Goal: Task Accomplishment & Management: Complete application form

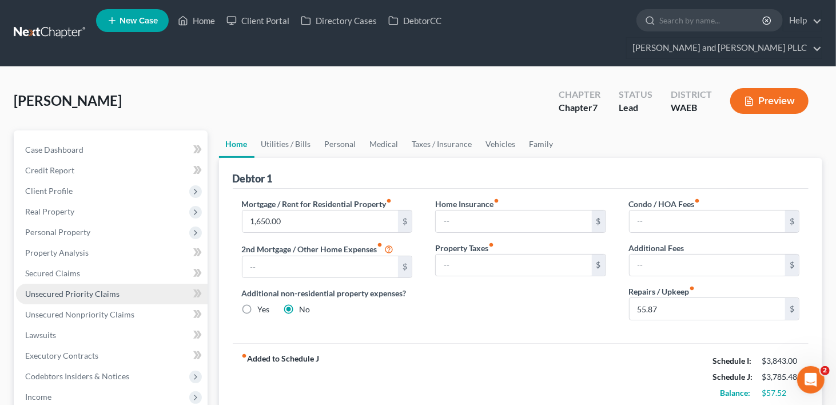
click at [76, 289] on span "Unsecured Priority Claims" at bounding box center [72, 294] width 94 height 10
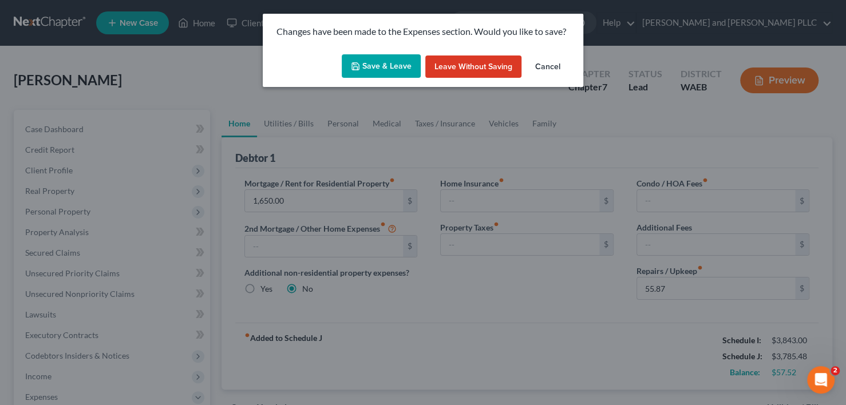
click at [387, 69] on button "Save & Leave" at bounding box center [381, 66] width 79 height 24
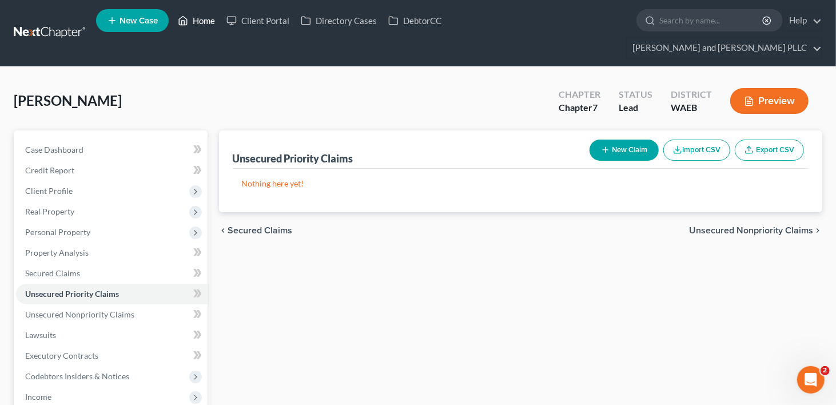
click at [211, 22] on link "Home" at bounding box center [196, 20] width 49 height 21
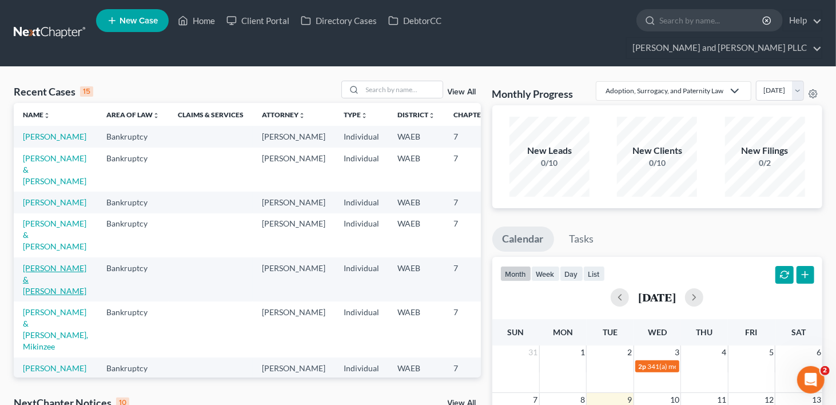
click at [31, 296] on link "[PERSON_NAME] & [PERSON_NAME]" at bounding box center [55, 279] width 64 height 33
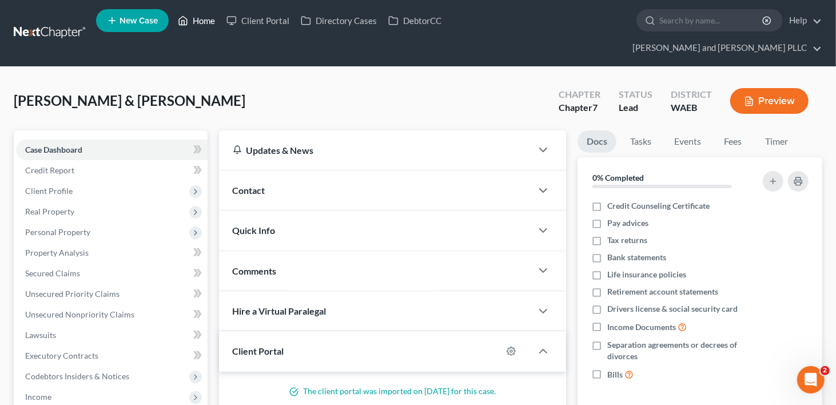
click at [208, 23] on link "Home" at bounding box center [196, 20] width 49 height 21
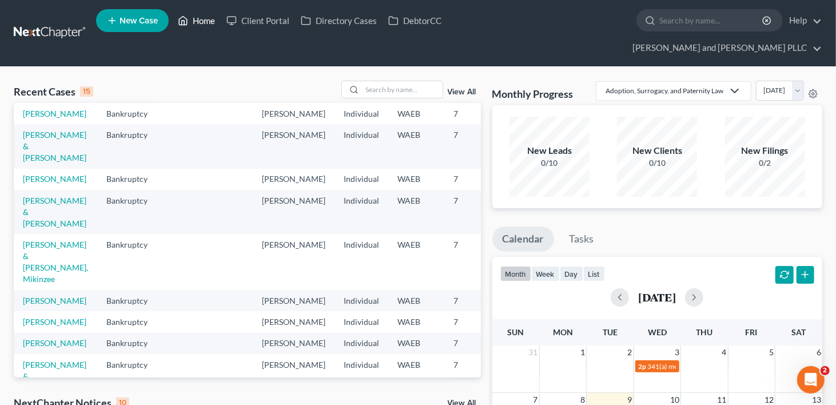
scroll to position [172, 0]
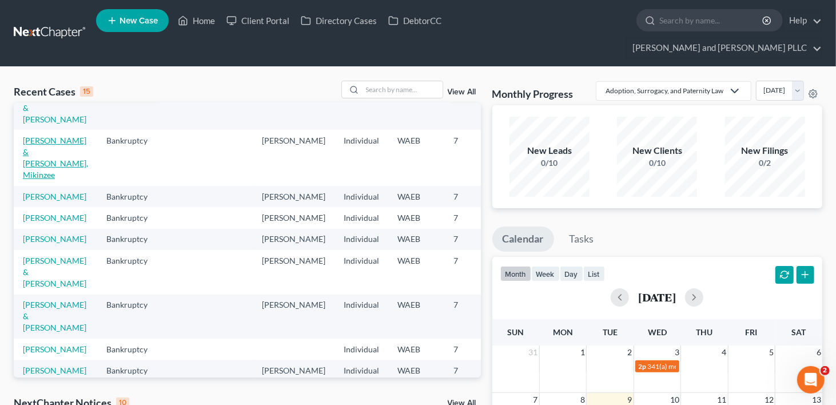
click at [38, 180] on link "[PERSON_NAME] & [PERSON_NAME], Mikinzee" at bounding box center [55, 158] width 65 height 44
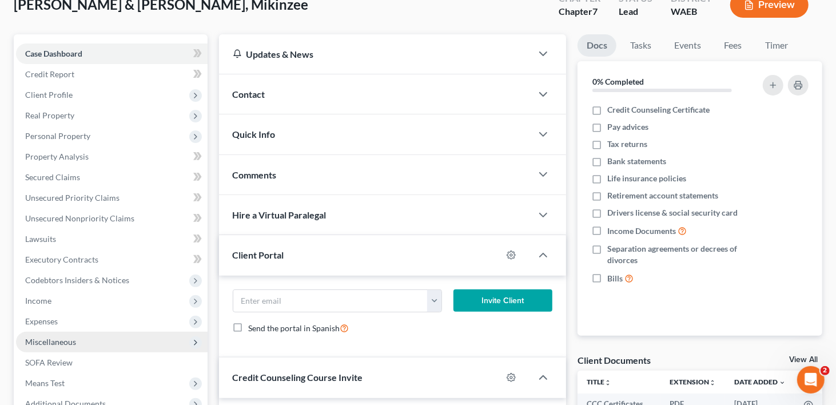
scroll to position [114, 0]
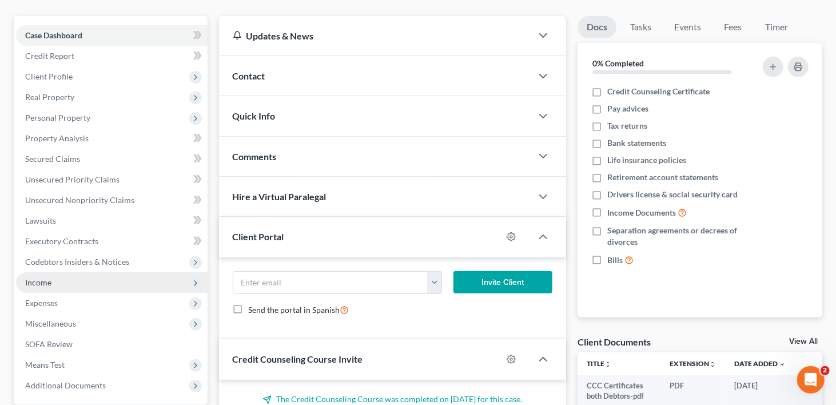
click at [66, 272] on span "Income" at bounding box center [112, 282] width 192 height 21
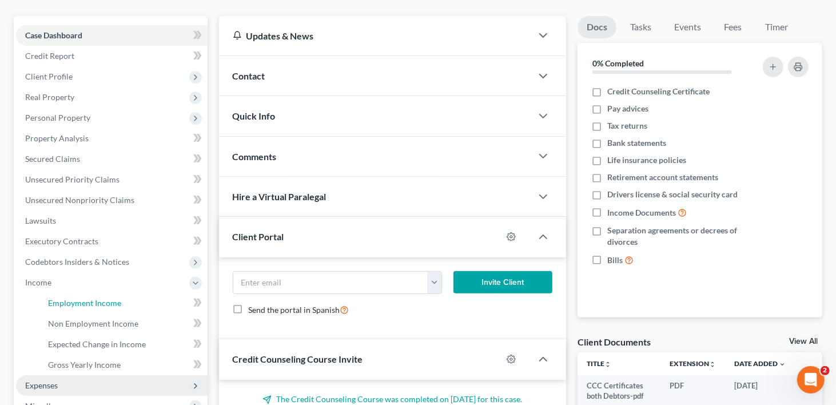
click at [80, 298] on span "Employment Income" at bounding box center [84, 303] width 73 height 10
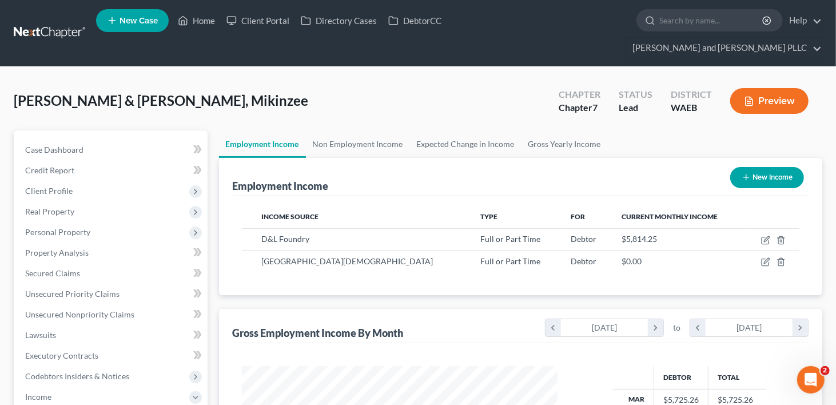
scroll to position [204, 339]
click at [338, 130] on link "Non Employment Income" at bounding box center [358, 143] width 104 height 27
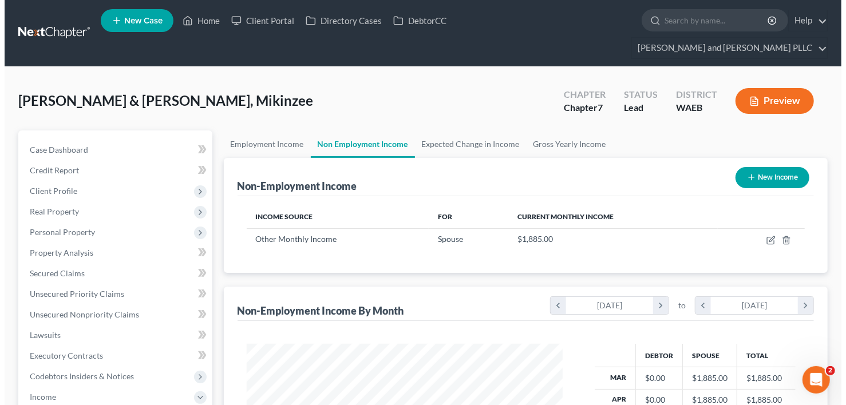
scroll to position [204, 339]
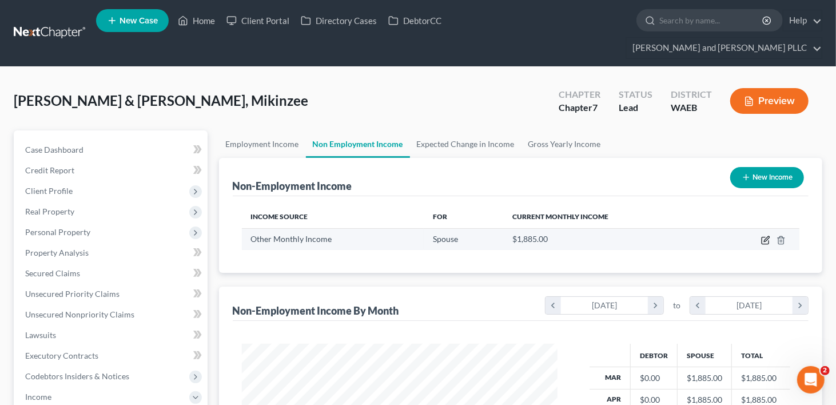
click at [764, 236] on icon "button" at bounding box center [766, 240] width 9 height 9
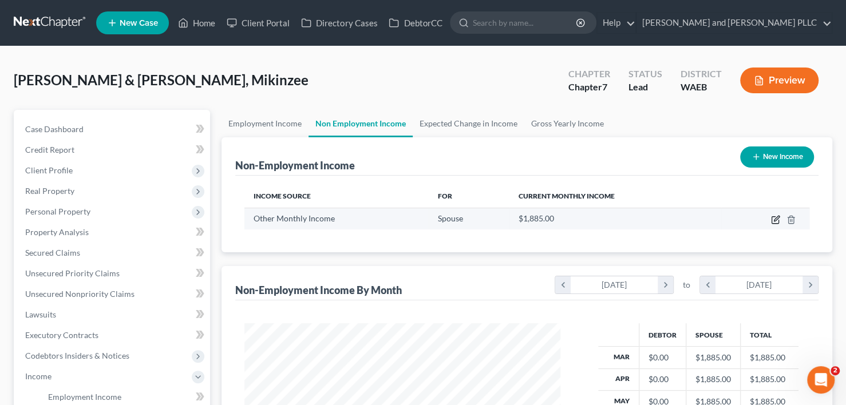
select select "13"
select select "3"
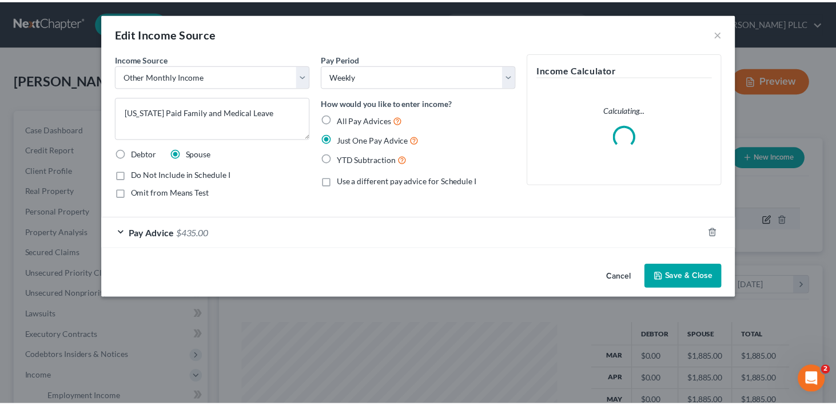
scroll to position [204, 343]
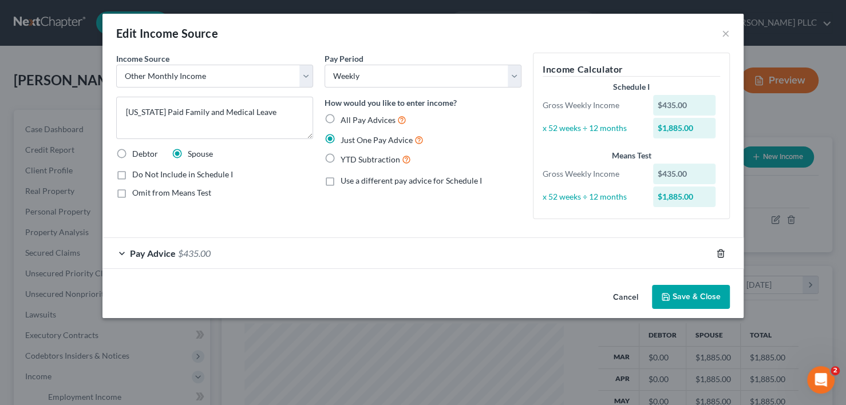
click at [718, 249] on icon "button" at bounding box center [720, 253] width 9 height 9
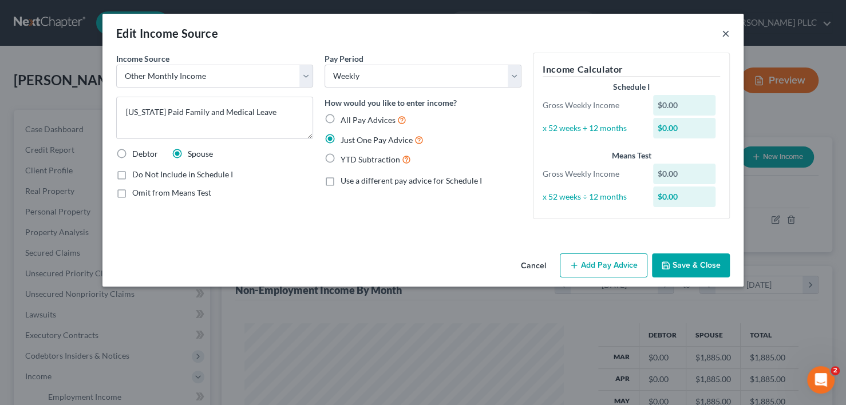
click at [728, 32] on button "×" at bounding box center [725, 33] width 8 height 14
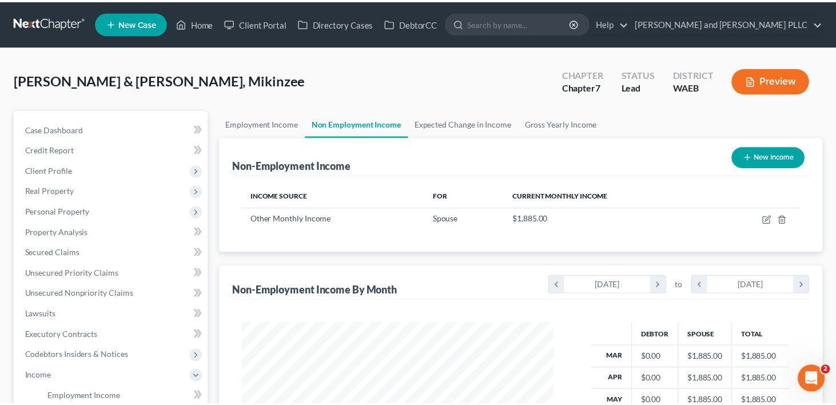
scroll to position [571937, 571802]
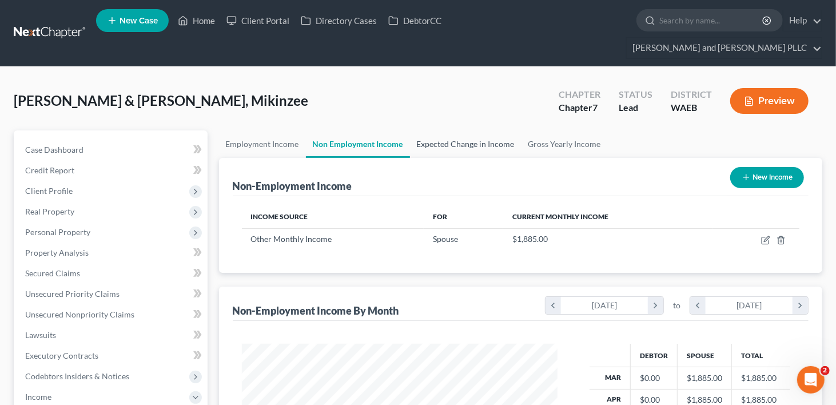
click at [456, 130] on link "Expected Change in Income" at bounding box center [466, 143] width 112 height 27
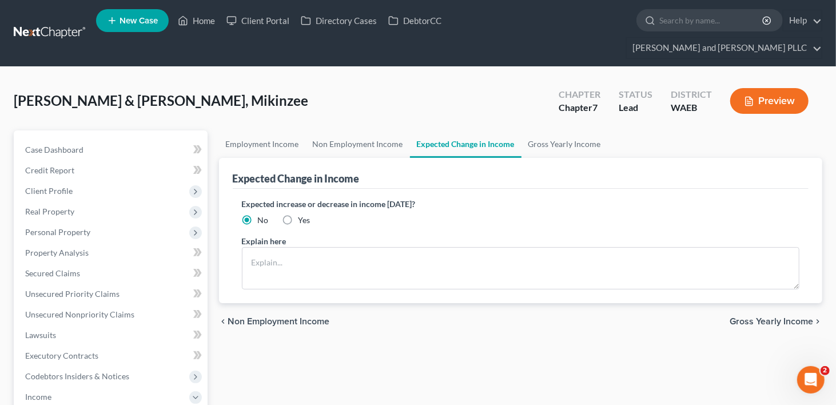
click at [299, 215] on label "Yes" at bounding box center [305, 220] width 12 height 11
click at [303, 215] on input "Yes" at bounding box center [306, 218] width 7 height 7
radio input "true"
click at [261, 247] on textarea at bounding box center [521, 268] width 558 height 42
type textarea "Joint Debtor moving forward will be a stay at home mom."
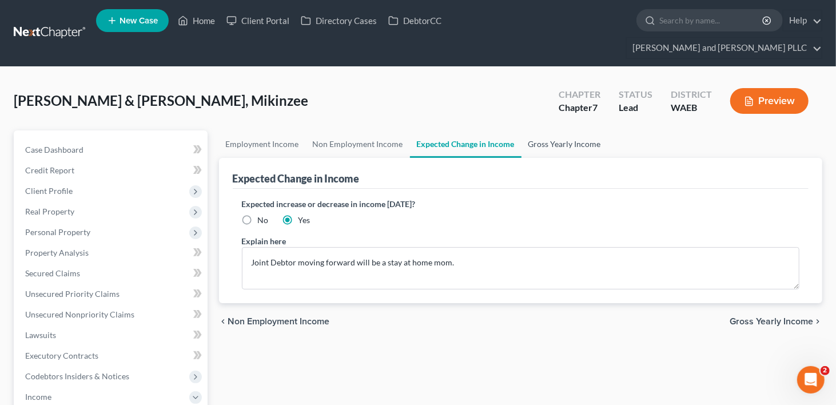
click at [533, 130] on link "Gross Yearly Income" at bounding box center [565, 143] width 86 height 27
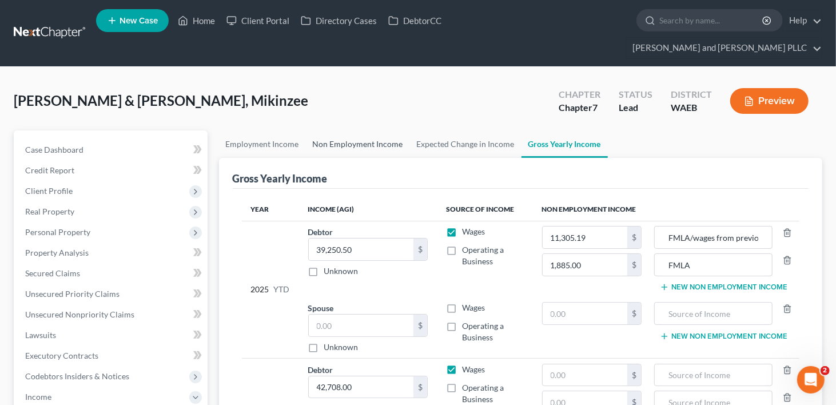
click at [382, 130] on link "Non Employment Income" at bounding box center [358, 143] width 104 height 27
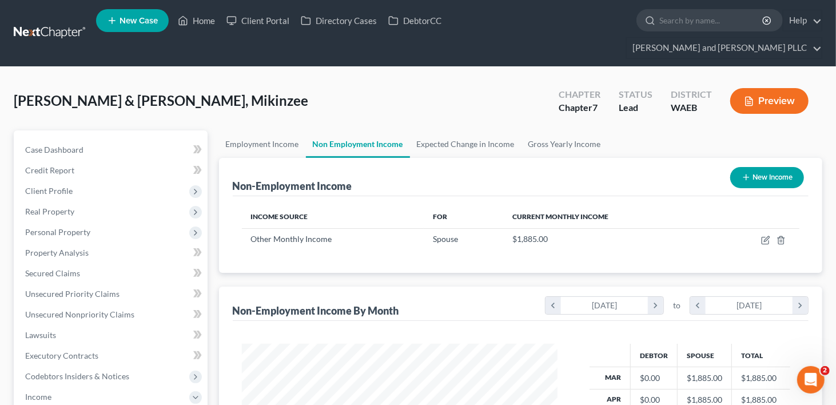
scroll to position [204, 339]
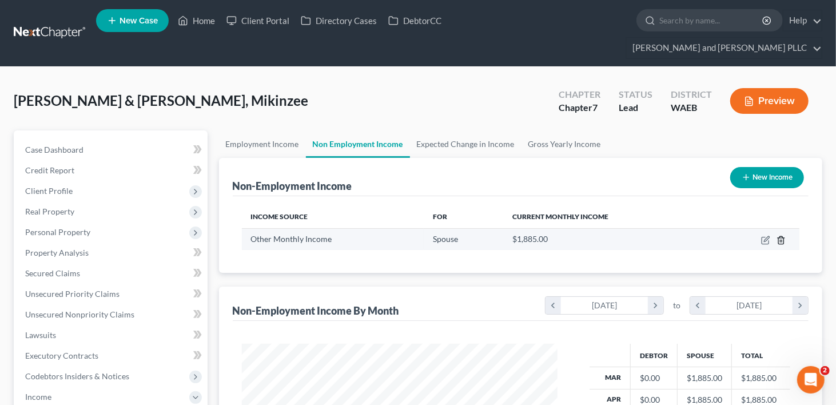
click at [782, 236] on icon "button" at bounding box center [781, 240] width 9 height 9
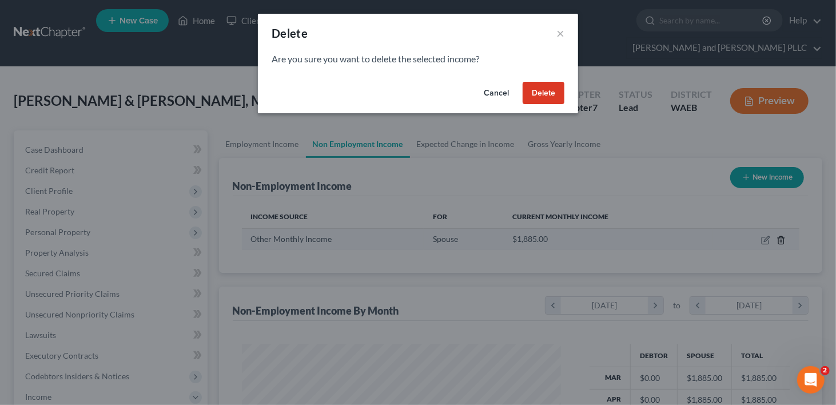
scroll to position [204, 343]
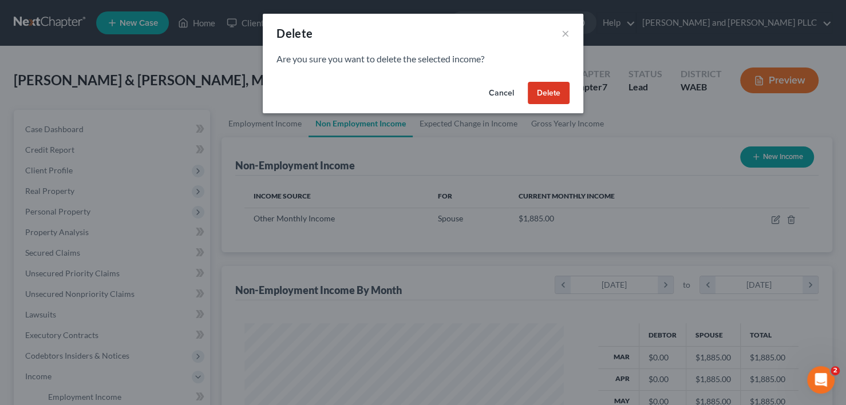
click at [549, 98] on button "Delete" at bounding box center [549, 93] width 42 height 23
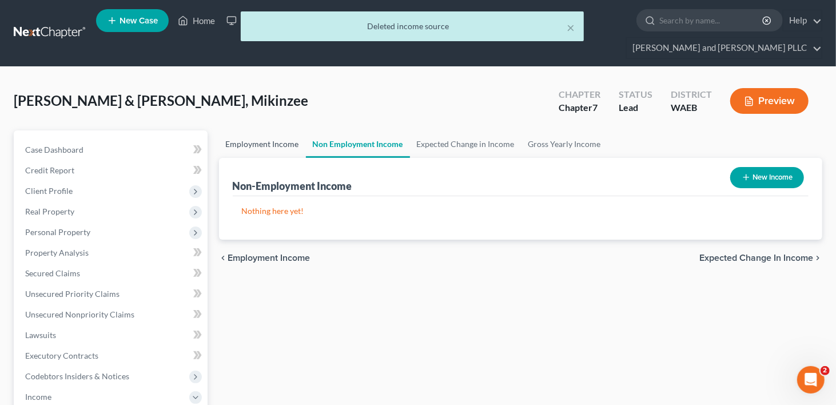
click at [257, 130] on link "Employment Income" at bounding box center [262, 143] width 87 height 27
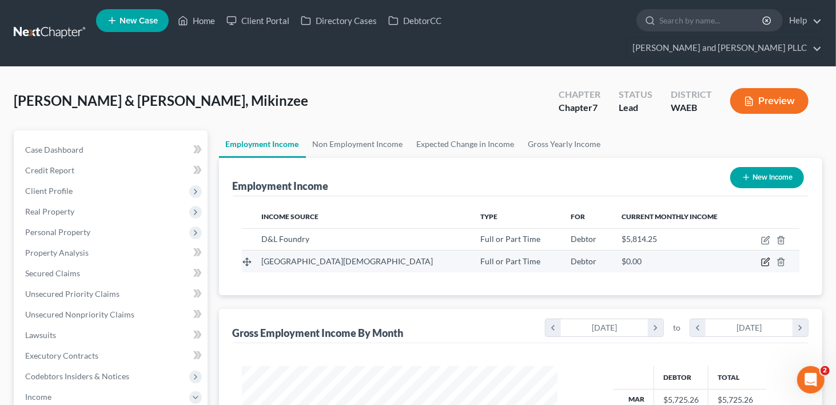
click at [764, 257] on icon "button" at bounding box center [766, 261] width 9 height 9
select select "0"
select select "50"
select select "0"
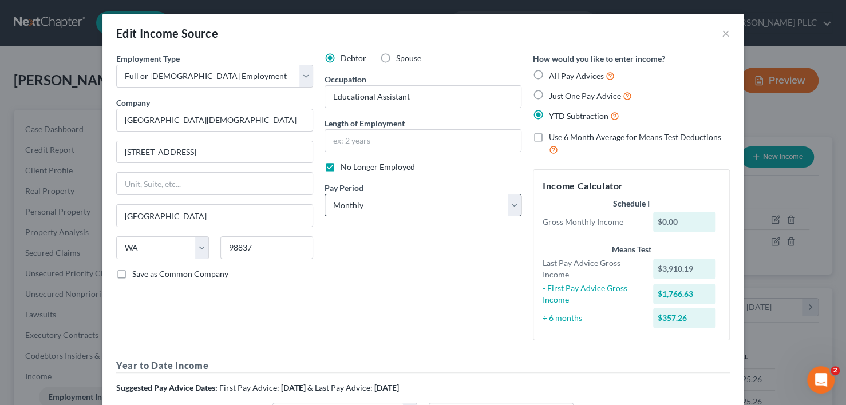
drag, startPoint x: 380, startPoint y: 59, endPoint x: 396, endPoint y: 195, distance: 136.5
click at [396, 59] on label "Spouse" at bounding box center [408, 58] width 25 height 11
click at [400, 59] on input "Spouse" at bounding box center [403, 56] width 7 height 7
radio input "true"
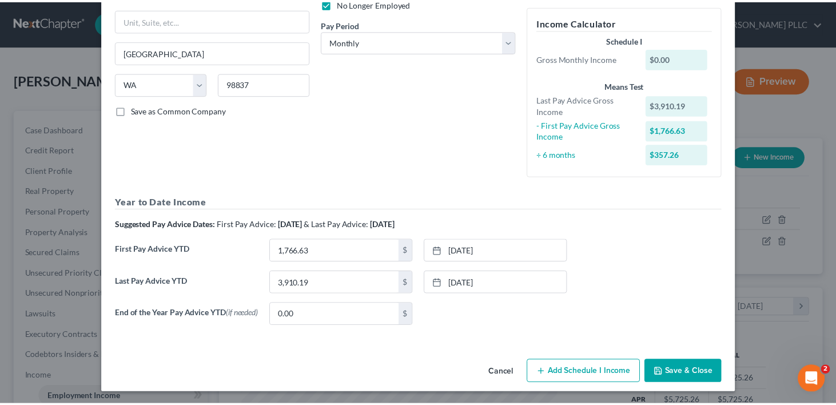
scroll to position [166, 0]
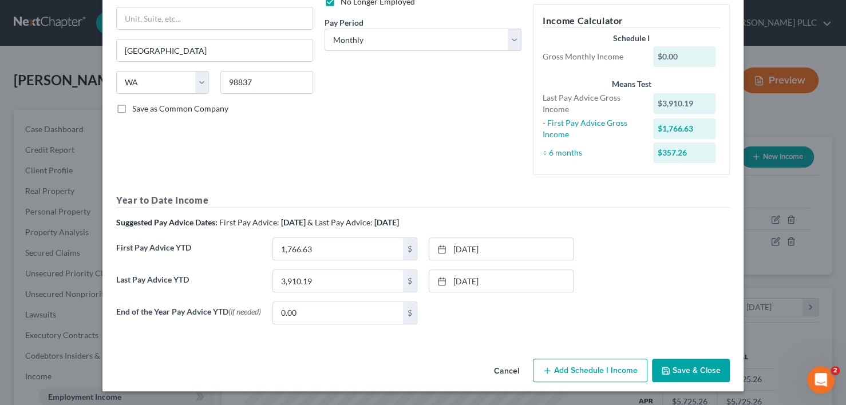
click at [684, 364] on button "Save & Close" at bounding box center [691, 371] width 78 height 24
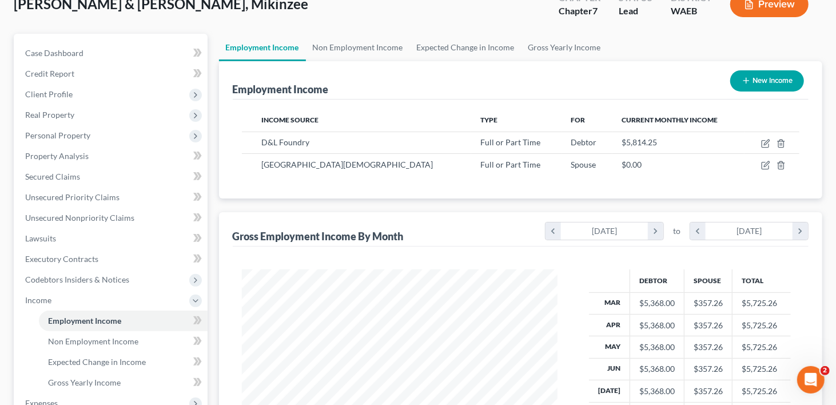
scroll to position [172, 0]
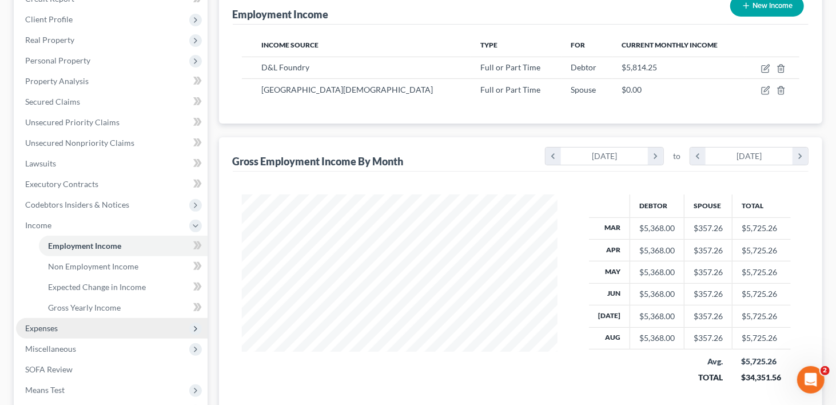
click at [51, 323] on span "Expenses" at bounding box center [41, 328] width 33 height 10
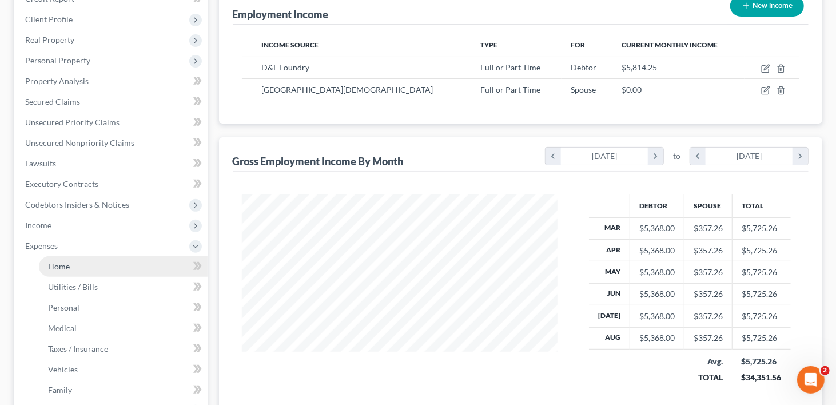
click at [74, 256] on link "Home" at bounding box center [123, 266] width 169 height 21
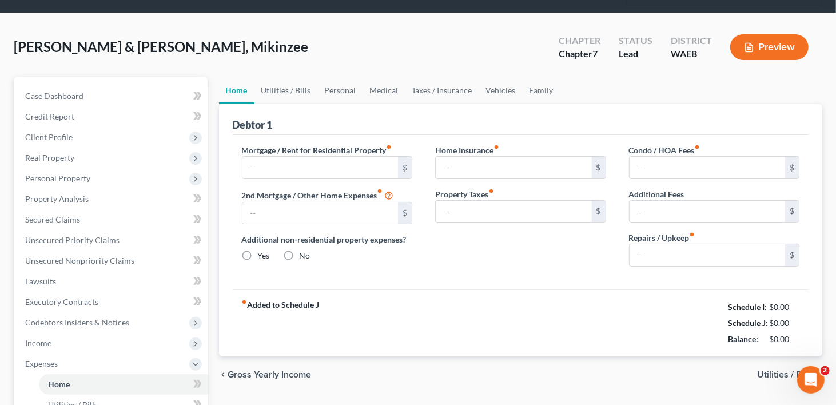
type input "1,885.53"
type input "0.00"
radio input "true"
type input "0.00"
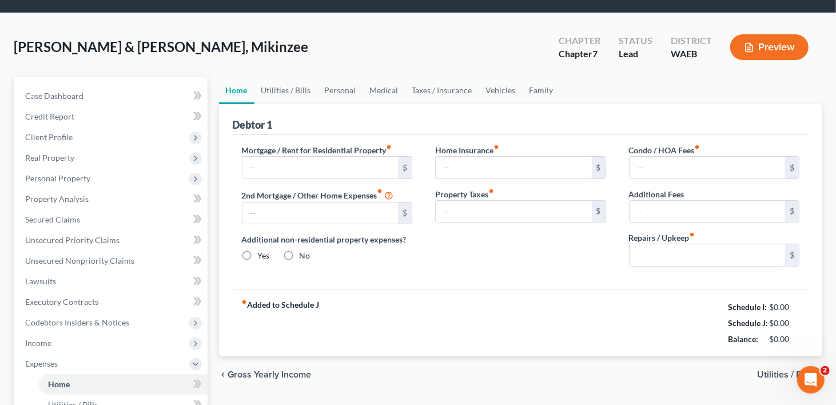
type input "0.00"
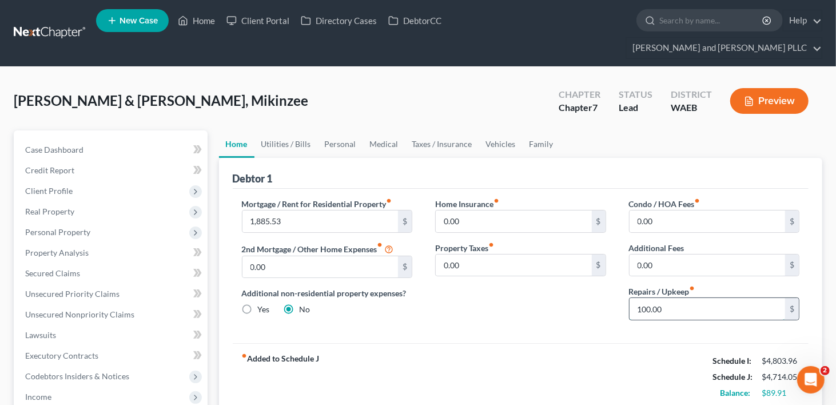
click at [650, 298] on input "100.00" at bounding box center [708, 309] width 156 height 22
type input "1"
type input "99.52"
click at [292, 130] on link "Utilities / Bills" at bounding box center [287, 143] width 64 height 27
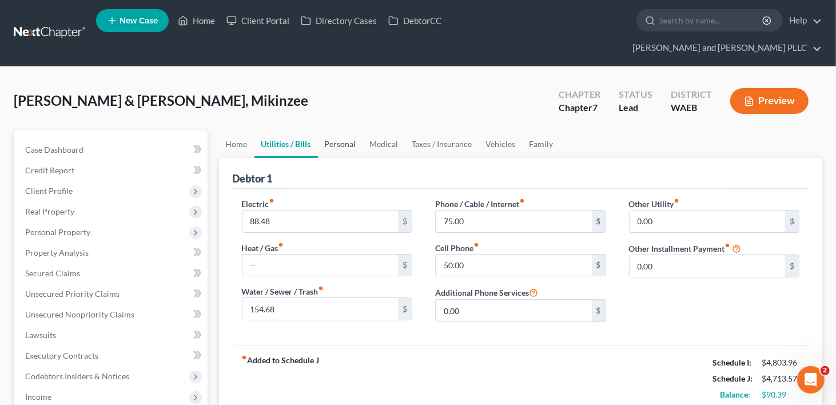
click at [337, 130] on link "Personal" at bounding box center [340, 143] width 45 height 27
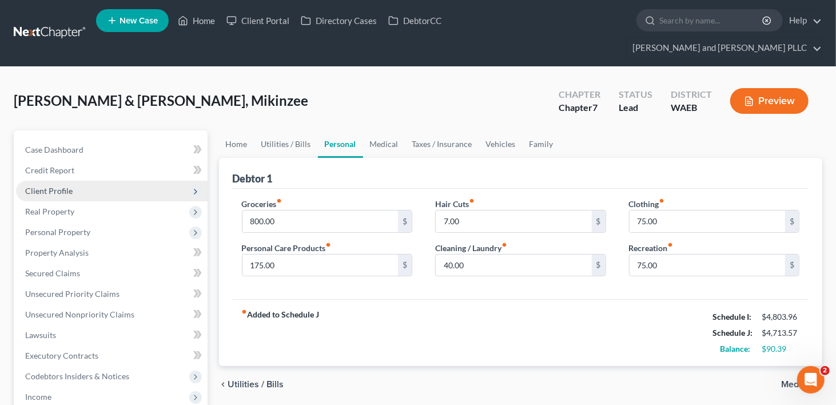
click at [35, 186] on span "Client Profile" at bounding box center [48, 191] width 47 height 10
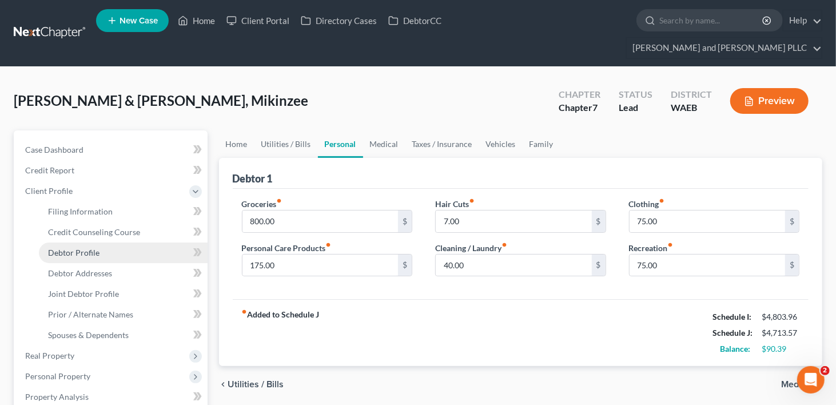
click at [90, 248] on span "Debtor Profile" at bounding box center [73, 253] width 51 height 10
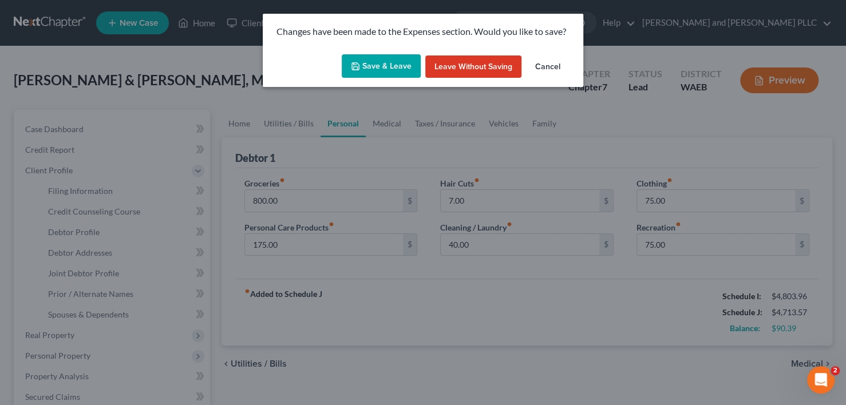
click at [382, 68] on button "Save & Leave" at bounding box center [381, 66] width 79 height 24
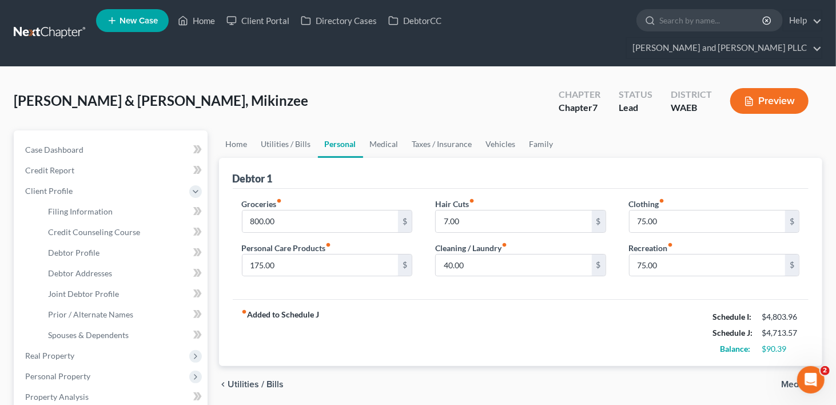
select select "1"
select select "3"
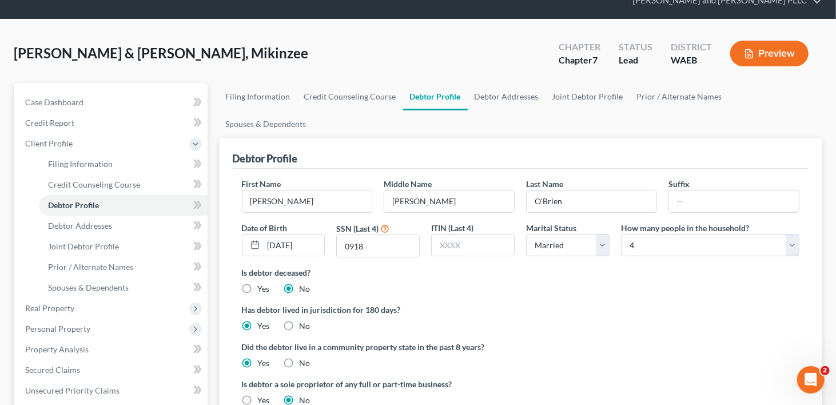
scroll to position [114, 0]
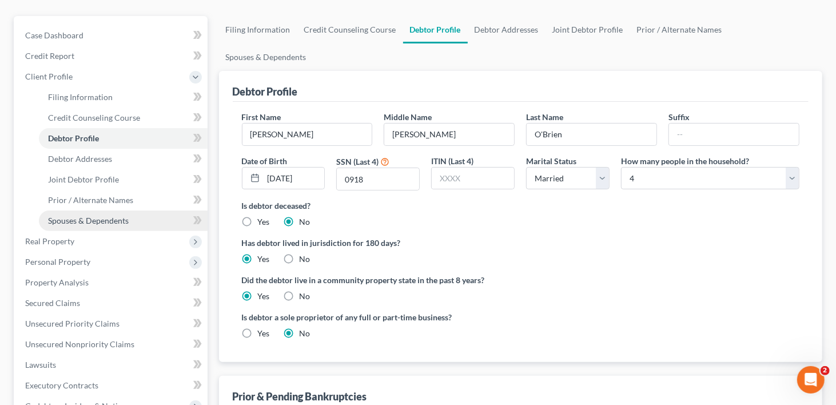
click at [86, 216] on span "Spouses & Dependents" at bounding box center [88, 221] width 81 height 10
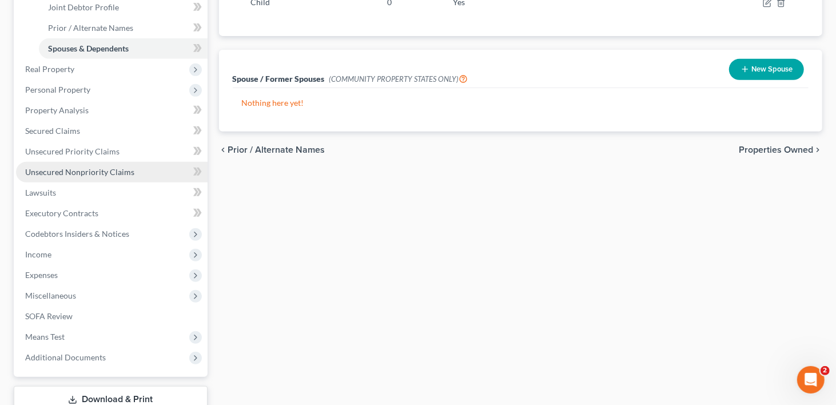
scroll to position [343, 0]
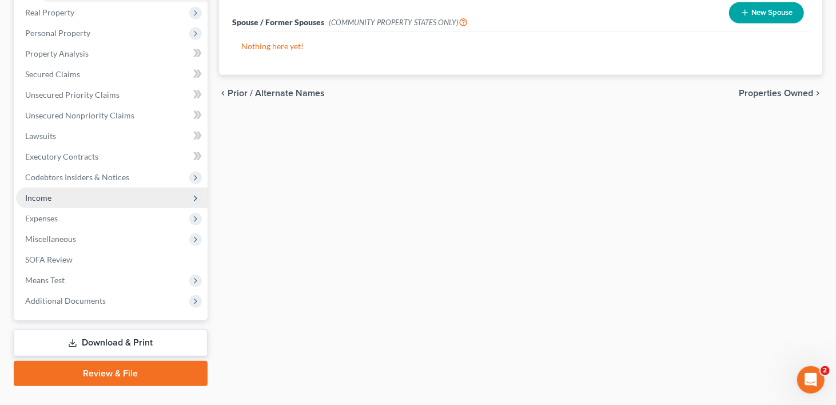
click at [43, 193] on span "Income" at bounding box center [38, 198] width 26 height 10
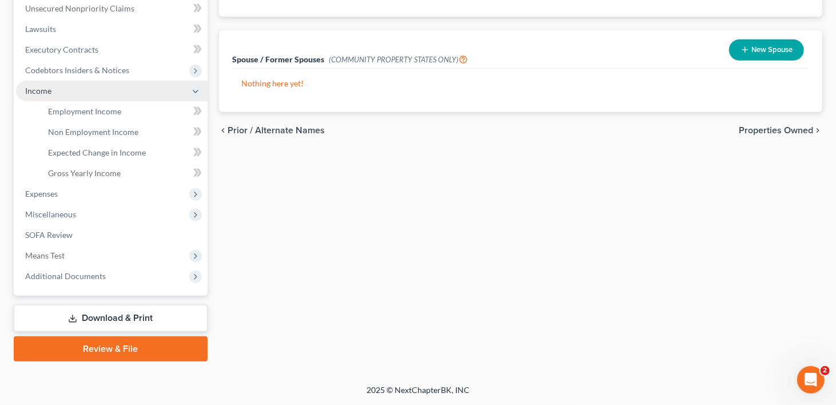
scroll to position [199, 0]
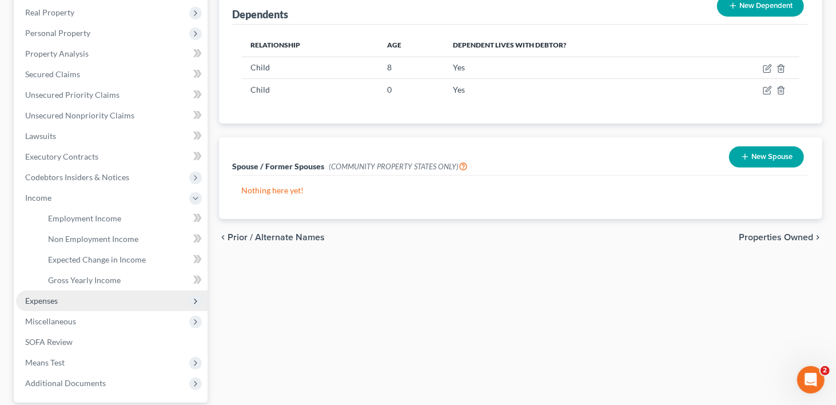
click at [52, 296] on span "Expenses" at bounding box center [41, 301] width 33 height 10
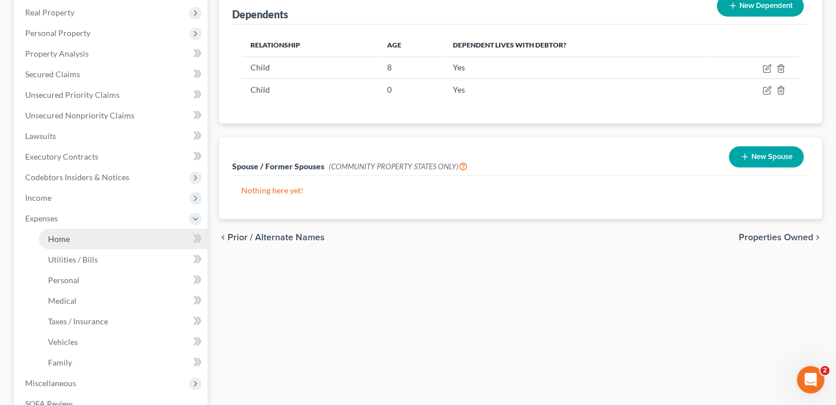
click at [65, 234] on span "Home" at bounding box center [59, 239] width 22 height 10
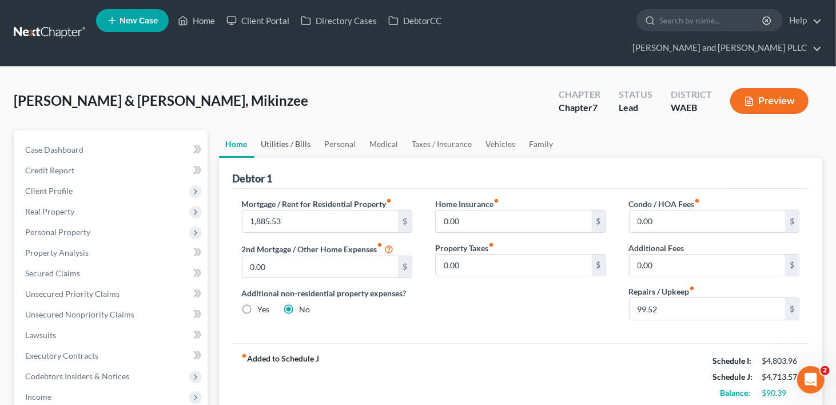
click at [272, 130] on link "Utilities / Bills" at bounding box center [287, 143] width 64 height 27
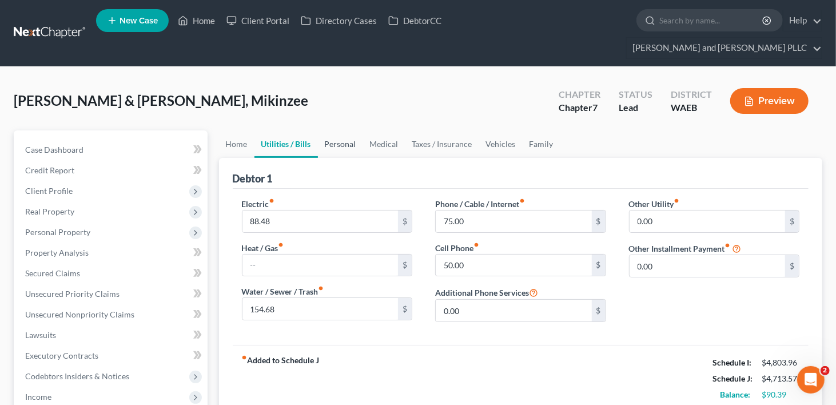
click at [335, 130] on link "Personal" at bounding box center [340, 143] width 45 height 27
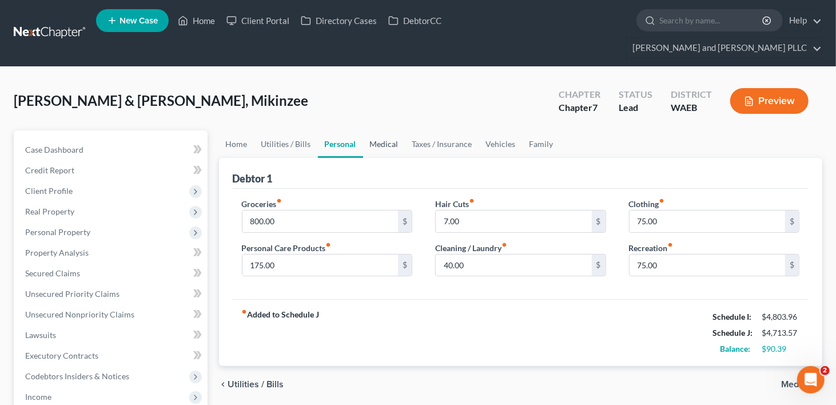
click at [390, 130] on link "Medical" at bounding box center [384, 143] width 42 height 27
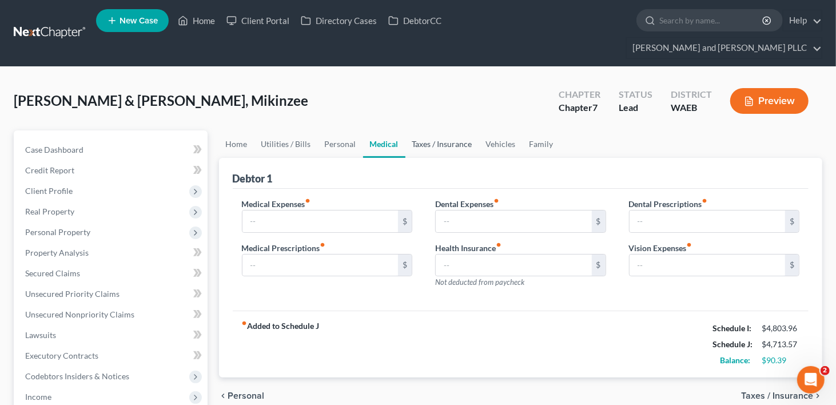
click at [431, 130] on link "Taxes / Insurance" at bounding box center [443, 143] width 74 height 27
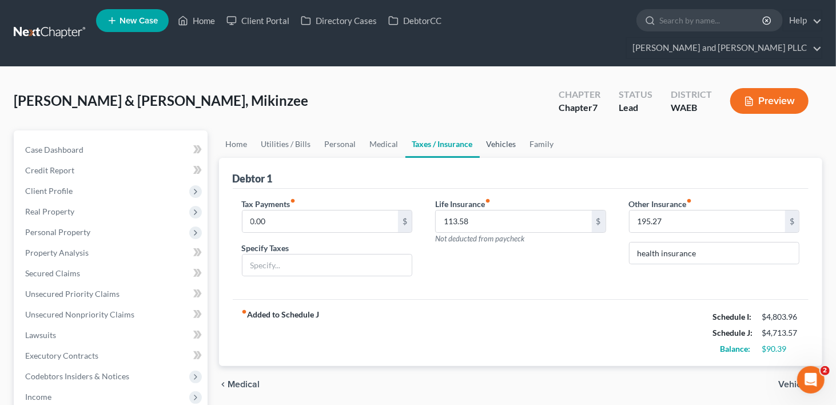
click at [486, 130] on link "Vehicles" at bounding box center [501, 143] width 43 height 27
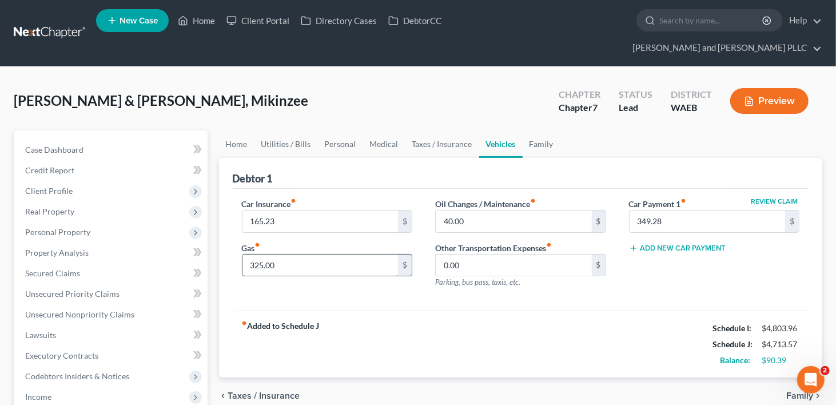
click at [256, 255] on input "325.00" at bounding box center [321, 266] width 156 height 22
click at [253, 255] on input "325.00" at bounding box center [321, 266] width 156 height 22
type input "225.00"
click at [430, 316] on div "fiber_manual_record Added to Schedule J Schedule I: $4,803.96 Schedule J: $4,61…" at bounding box center [521, 344] width 577 height 67
click at [263, 255] on input "225.00" at bounding box center [321, 266] width 156 height 22
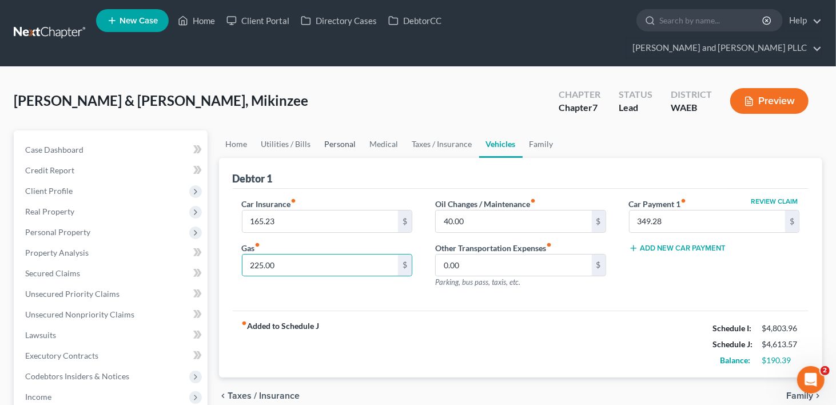
click at [343, 130] on link "Personal" at bounding box center [340, 143] width 45 height 27
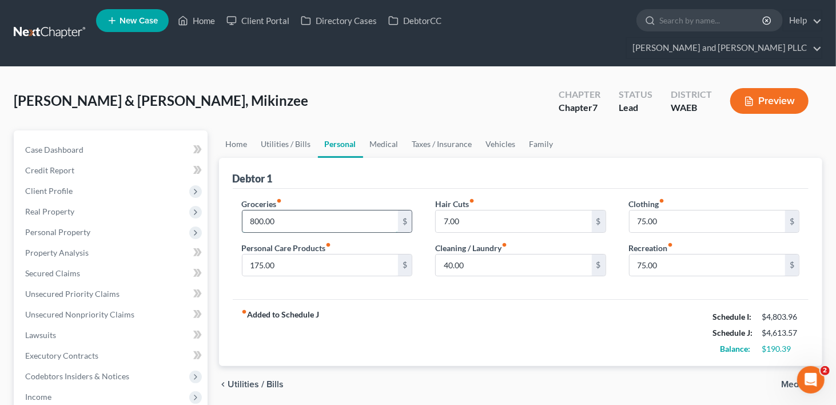
click at [264, 211] on input "800.00" at bounding box center [321, 222] width 156 height 22
click at [641, 255] on input "75.00" at bounding box center [708, 266] width 156 height 22
type input "54.87"
click at [264, 211] on input "800.00" at bounding box center [321, 222] width 156 height 22
type input "851.89"
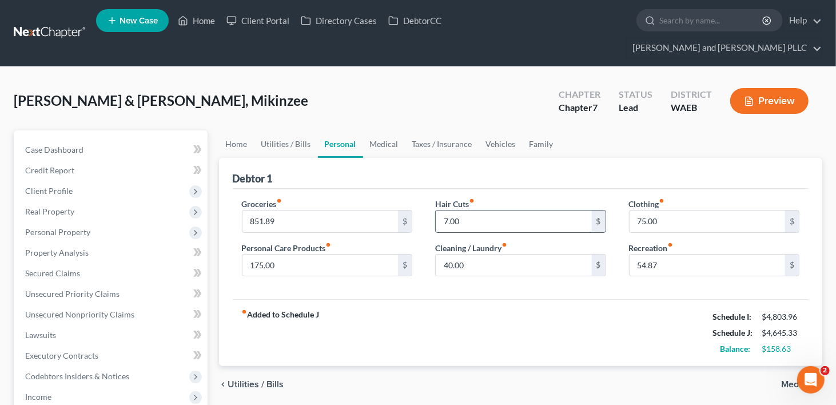
click at [448, 211] on input "7.00" at bounding box center [514, 222] width 156 height 22
type input "35.21"
drag, startPoint x: 637, startPoint y: 199, endPoint x: 661, endPoint y: 215, distance: 29.2
click at [637, 211] on input "75.00" at bounding box center [708, 222] width 156 height 22
click at [263, 255] on input "175.00" at bounding box center [321, 266] width 156 height 22
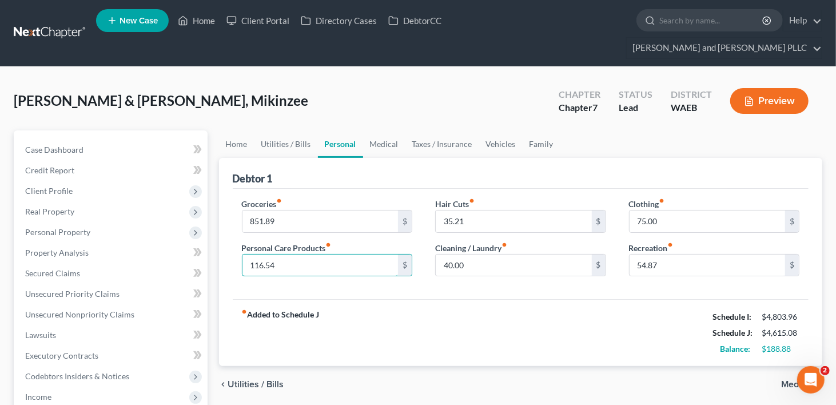
type input "116.54"
click at [490, 299] on div "fiber_manual_record Added to Schedule J Schedule I: $4,803.96 Schedule J: $4,61…" at bounding box center [521, 332] width 577 height 67
click at [255, 211] on input "851.89" at bounding box center [321, 222] width 156 height 22
type input "945.78"
click at [643, 211] on input "75.00" at bounding box center [708, 222] width 156 height 22
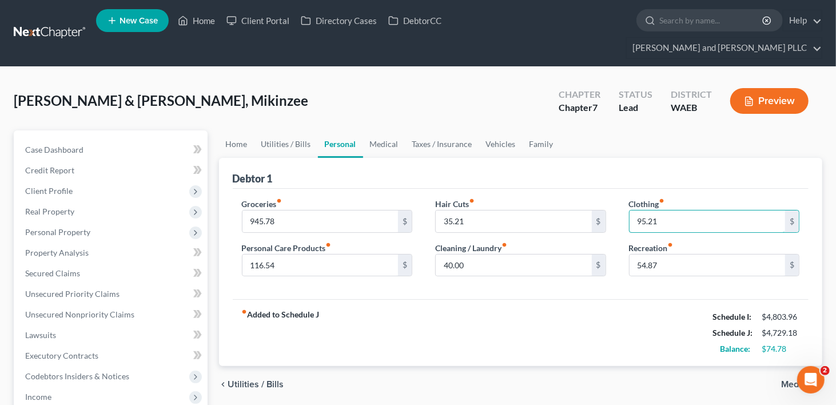
type input "95.21"
click at [594, 300] on div "fiber_manual_record Added to Schedule J Schedule I: $4,803.96 Schedule J: $4,72…" at bounding box center [521, 332] width 577 height 67
click at [259, 130] on link "Utilities / Bills" at bounding box center [287, 143] width 64 height 27
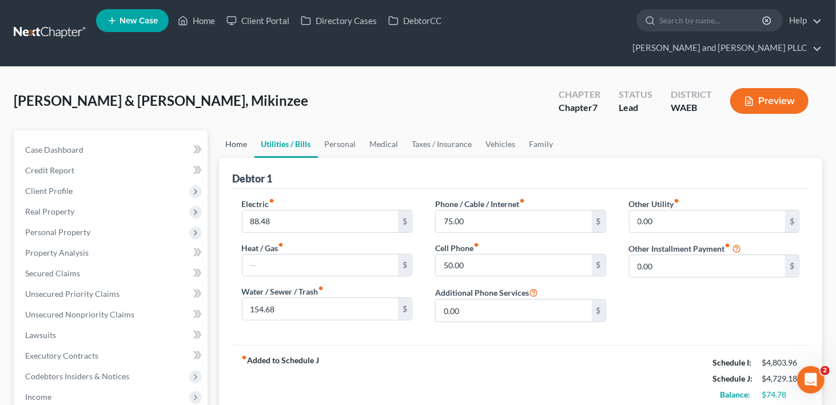
click at [245, 130] on link "Home" at bounding box center [236, 143] width 35 height 27
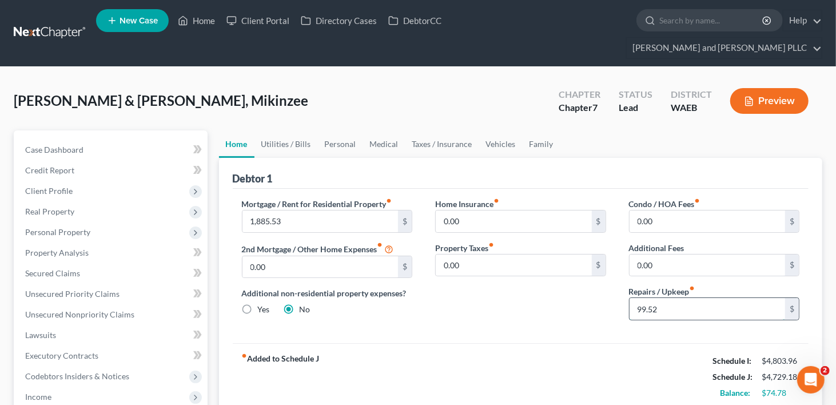
click at [643, 298] on input "99.52" at bounding box center [708, 309] width 156 height 22
type input "79.52"
click at [501, 130] on link "Vehicles" at bounding box center [500, 143] width 43 height 27
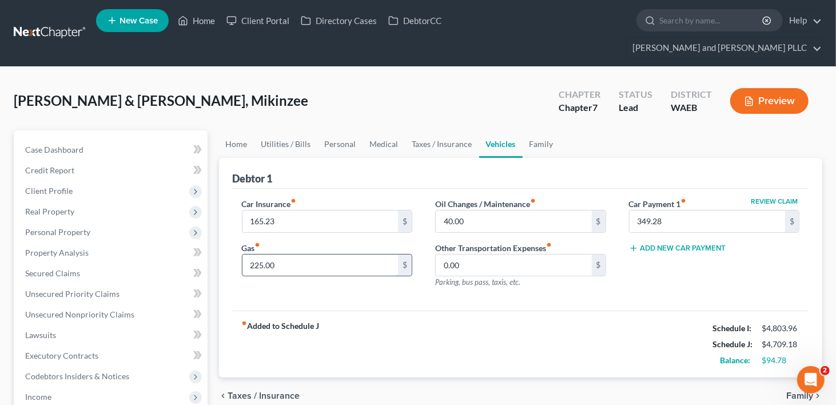
click at [261, 255] on input "225.00" at bounding box center [321, 266] width 156 height 22
type input "189.54"
click at [396, 311] on div "fiber_manual_record Added to Schedule J Schedule I: $4,803.96 Schedule J: $4,67…" at bounding box center [521, 344] width 577 height 67
click at [393, 130] on link "Medical" at bounding box center [384, 143] width 42 height 27
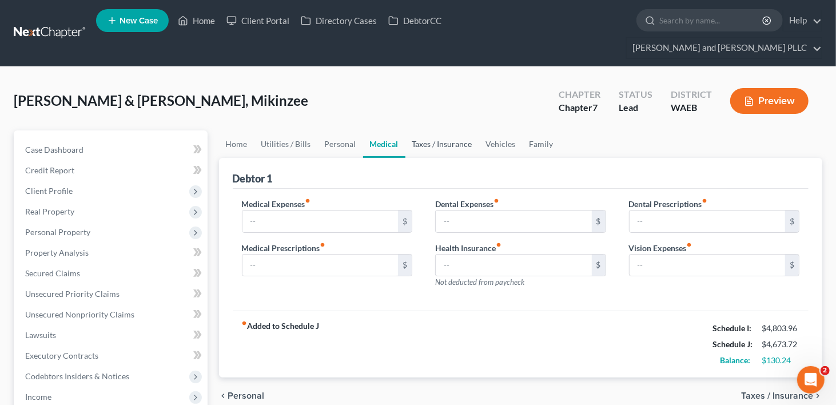
click at [421, 130] on link "Taxes / Insurance" at bounding box center [443, 143] width 74 height 27
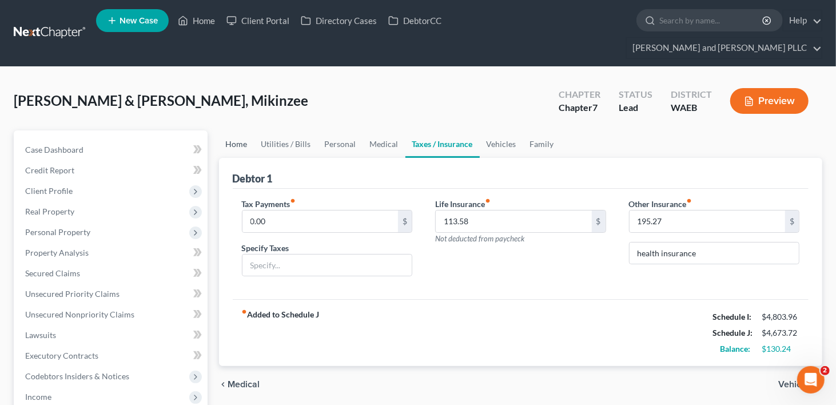
click at [231, 130] on link "Home" at bounding box center [236, 143] width 35 height 27
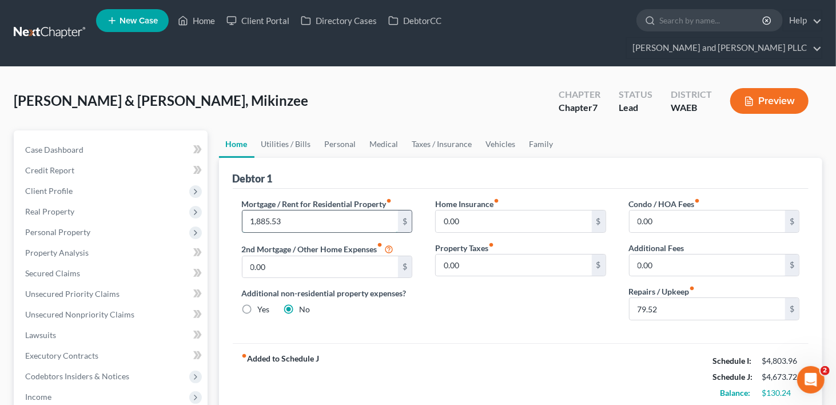
click at [288, 211] on input "1,885.53" at bounding box center [321, 222] width 156 height 22
type input "1,964.29"
click at [301, 130] on link "Utilities / Bills" at bounding box center [287, 143] width 64 height 27
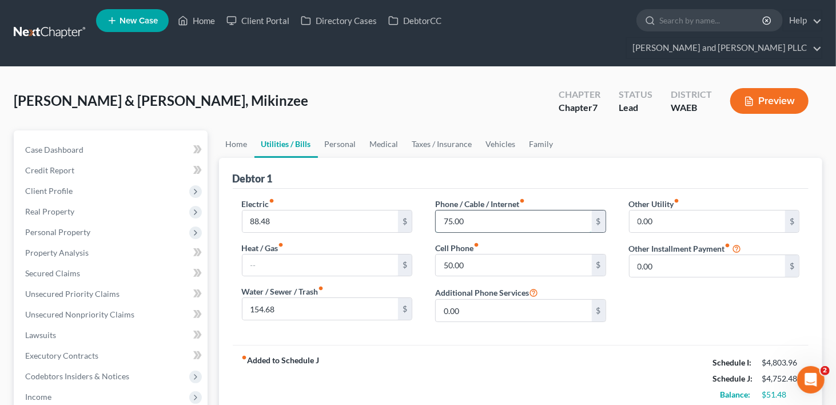
click at [474, 211] on input "75.00" at bounding box center [514, 222] width 156 height 22
type input "75.95"
click at [507, 130] on link "Vehicles" at bounding box center [500, 143] width 43 height 27
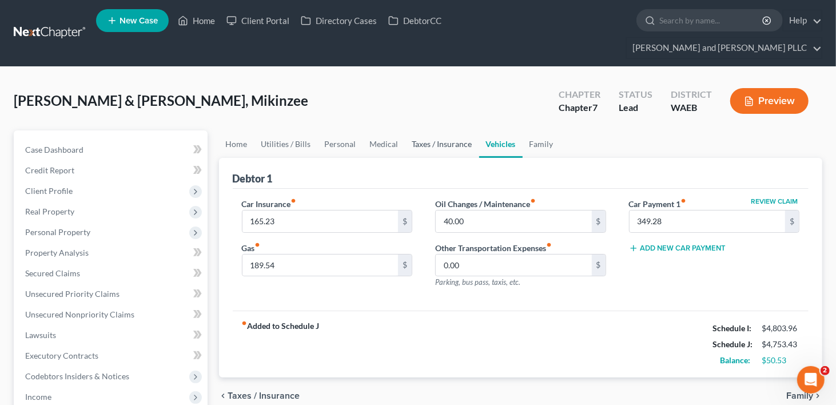
click at [453, 130] on link "Taxes / Insurance" at bounding box center [443, 143] width 74 height 27
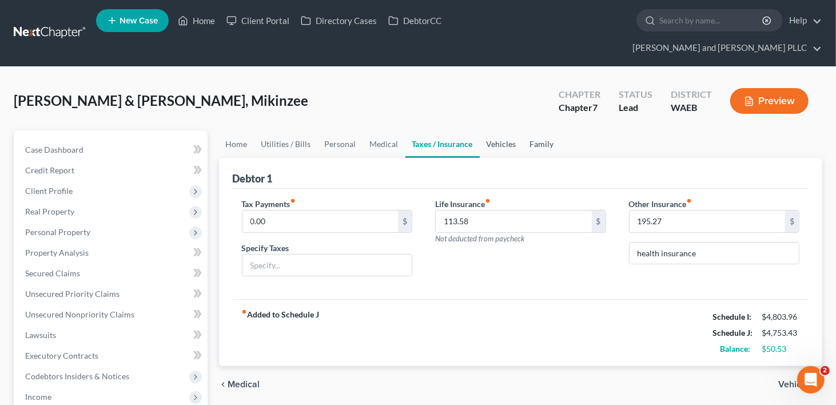
drag, startPoint x: 536, startPoint y: 120, endPoint x: 513, endPoint y: 121, distance: 22.9
click at [536, 130] on link "Family" at bounding box center [543, 143] width 38 height 27
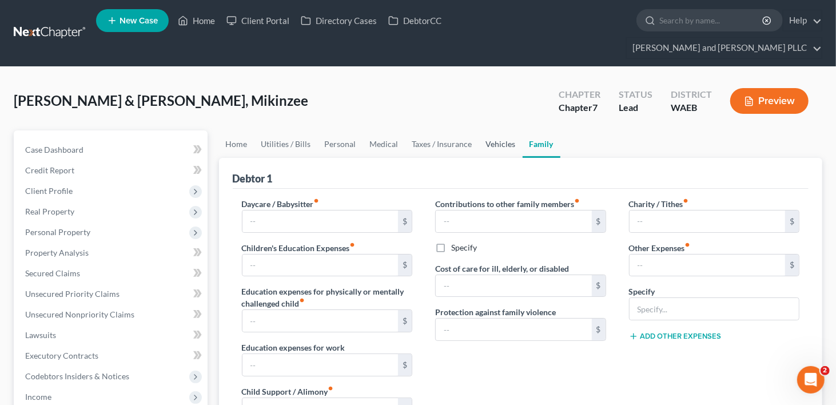
click at [490, 130] on link "Vehicles" at bounding box center [500, 143] width 43 height 27
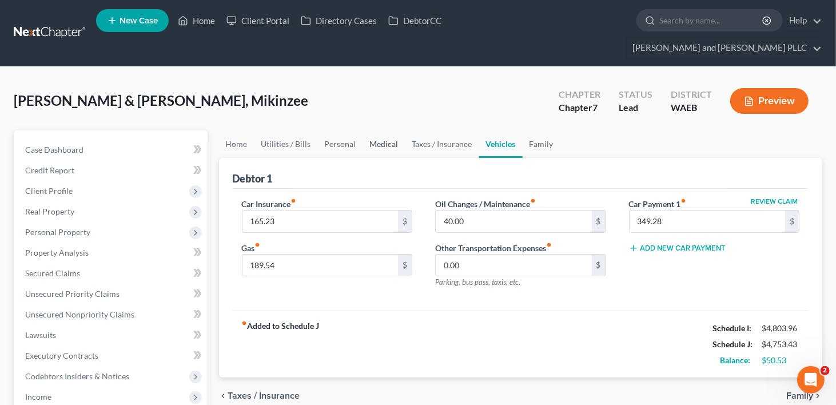
click at [382, 130] on link "Medical" at bounding box center [384, 143] width 42 height 27
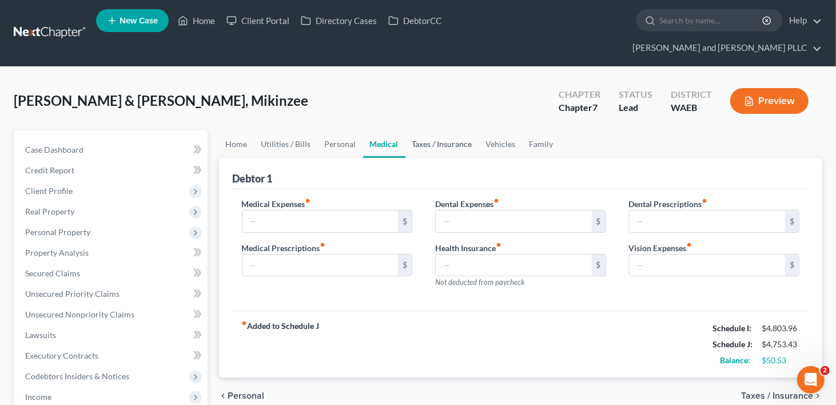
click at [461, 130] on link "Taxes / Insurance" at bounding box center [443, 143] width 74 height 27
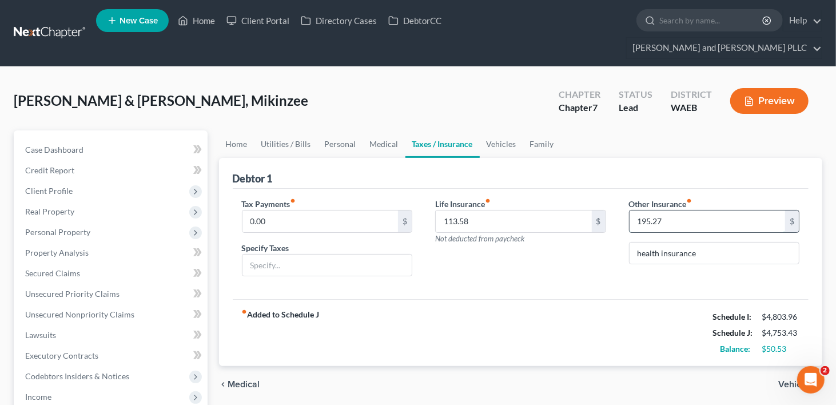
click at [724, 211] on input "195.27" at bounding box center [708, 222] width 156 height 22
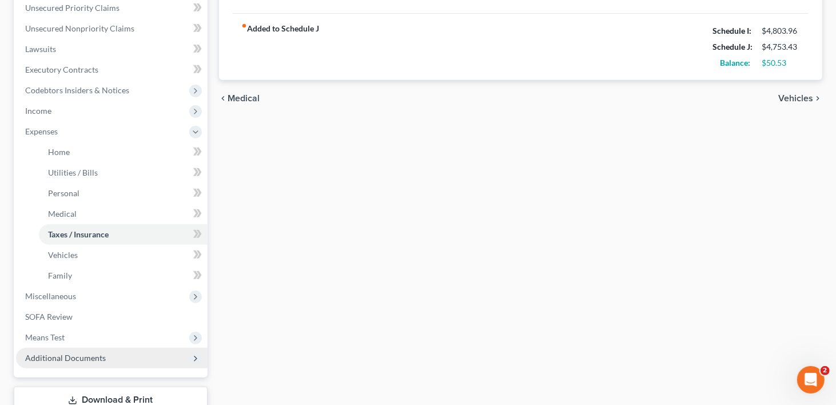
click at [51, 353] on span "Additional Documents" at bounding box center [65, 358] width 81 height 10
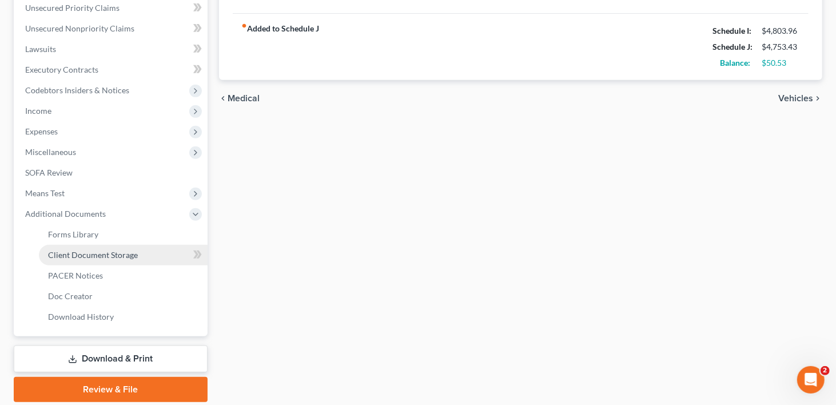
click at [99, 250] on span "Client Document Storage" at bounding box center [93, 255] width 90 height 10
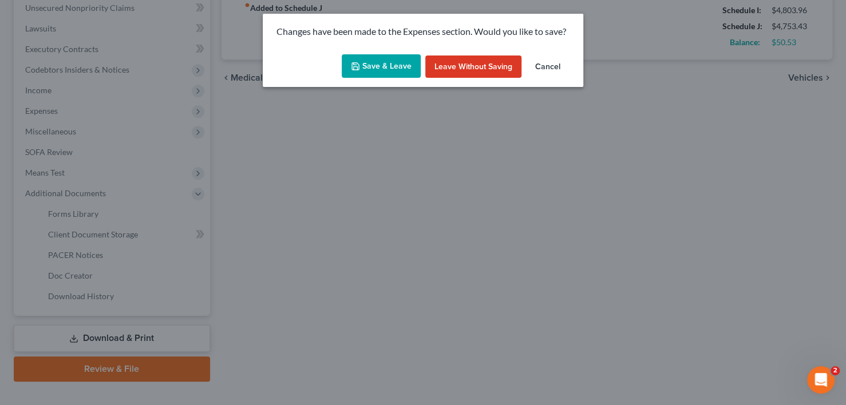
click at [400, 60] on button "Save & Leave" at bounding box center [381, 66] width 79 height 24
